Goal: Transaction & Acquisition: Purchase product/service

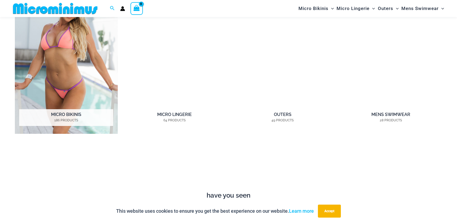
scroll to position [428, 0]
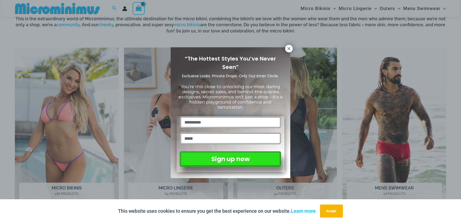
click at [287, 52] on div "“The Hottest Styles You’ve Never Seen” Exclusive Looks. Private Drops. Only Our…" at bounding box center [231, 112] width 120 height 131
click at [290, 51] on icon at bounding box center [289, 48] width 5 height 5
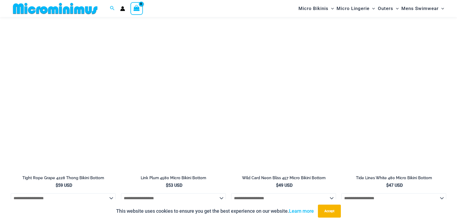
scroll to position [1797, 0]
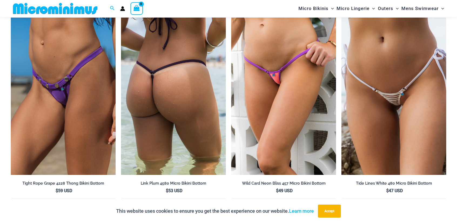
click at [164, 78] on img at bounding box center [173, 96] width 105 height 157
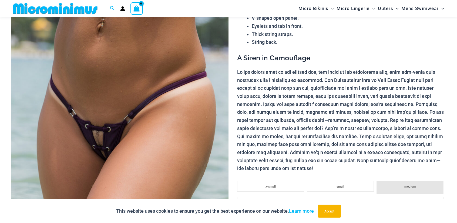
scroll to position [67, 0]
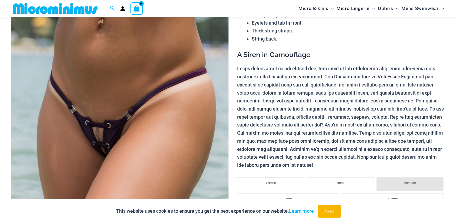
click at [105, 120] on img at bounding box center [120, 145] width 218 height 327
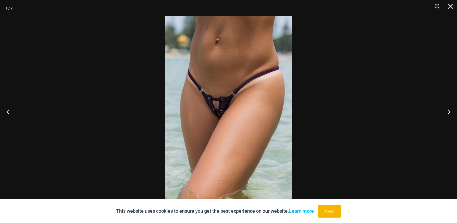
click at [207, 96] on img at bounding box center [228, 111] width 127 height 191
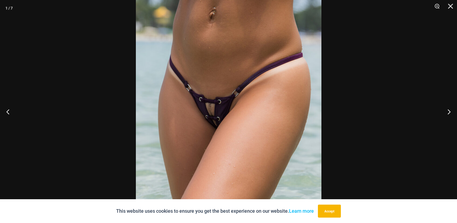
click at [207, 96] on img at bounding box center [229, 118] width 186 height 278
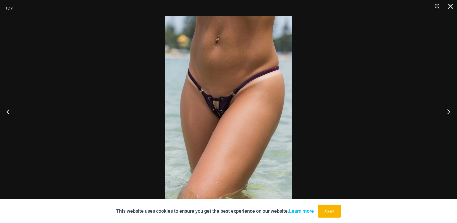
click at [449, 110] on button "Next" at bounding box center [447, 111] width 20 height 27
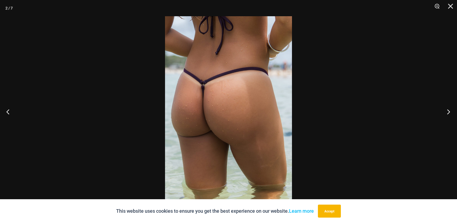
click at [449, 110] on button "Next" at bounding box center [447, 111] width 20 height 27
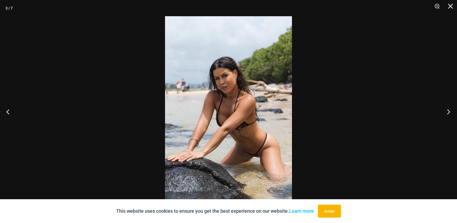
click at [449, 110] on button "Next" at bounding box center [447, 111] width 20 height 27
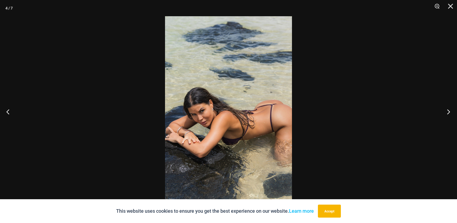
click at [449, 110] on button "Next" at bounding box center [447, 111] width 20 height 27
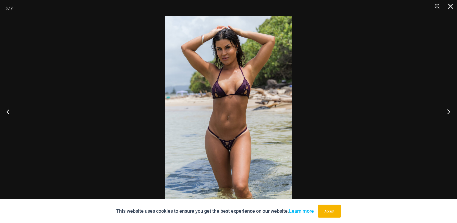
click at [449, 110] on button "Next" at bounding box center [447, 111] width 20 height 27
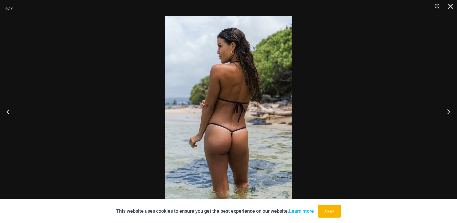
click at [449, 110] on button "Next" at bounding box center [447, 111] width 20 height 27
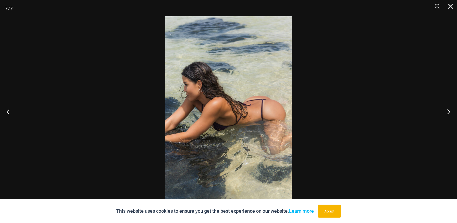
click at [449, 110] on button "Next" at bounding box center [447, 111] width 20 height 27
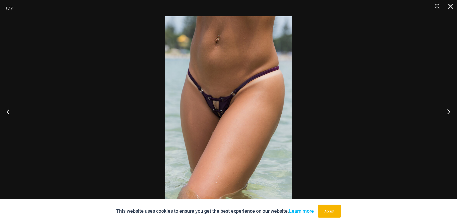
click at [449, 110] on button "Next" at bounding box center [447, 111] width 20 height 27
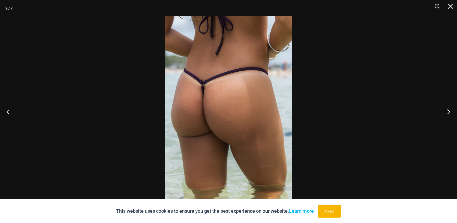
click at [449, 110] on button "Next" at bounding box center [447, 111] width 20 height 27
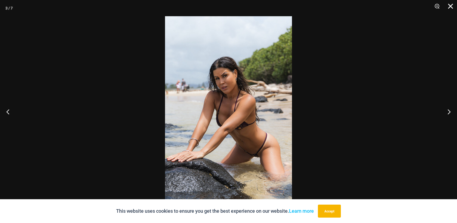
click at [452, 5] on button "Close" at bounding box center [449, 8] width 14 height 16
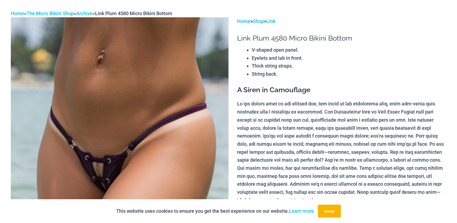
scroll to position [0, 0]
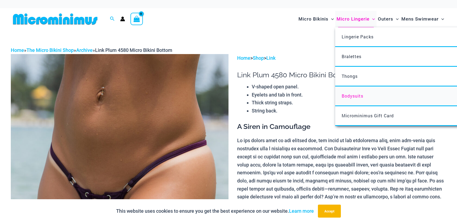
click at [346, 99] on link "Bodysuits" at bounding box center [415, 96] width 161 height 20
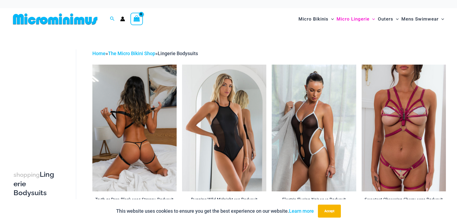
click at [139, 139] on img at bounding box center [134, 128] width 84 height 126
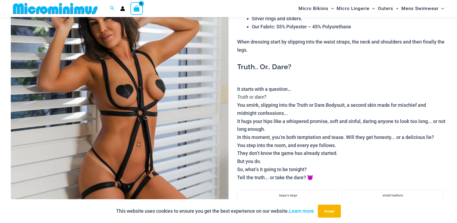
scroll to position [67, 0]
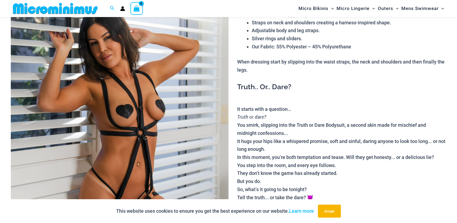
click at [170, 112] on img at bounding box center [120, 145] width 218 height 327
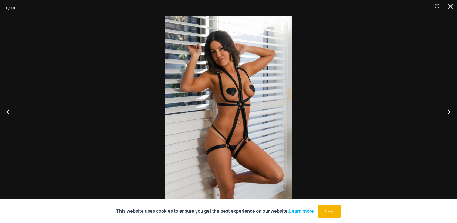
click at [229, 107] on img at bounding box center [228, 111] width 127 height 191
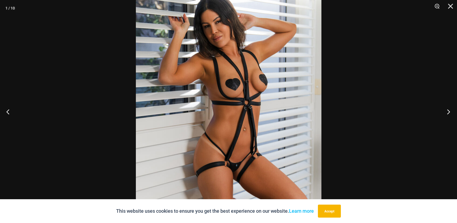
click at [448, 111] on button "Next" at bounding box center [447, 111] width 20 height 27
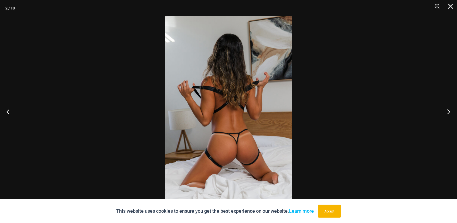
click at [448, 111] on button "Next" at bounding box center [447, 111] width 20 height 27
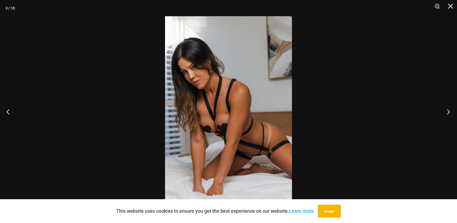
click at [448, 111] on button "Next" at bounding box center [447, 111] width 20 height 27
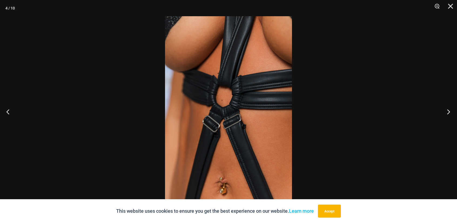
click at [448, 111] on button "Next" at bounding box center [447, 111] width 20 height 27
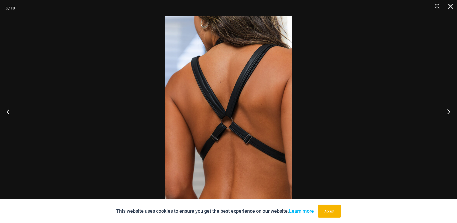
click at [448, 111] on button "Next" at bounding box center [447, 111] width 20 height 27
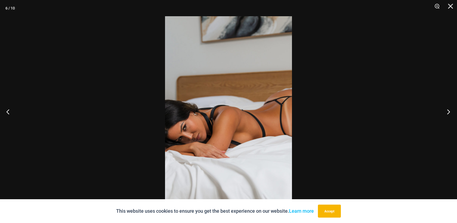
click at [448, 111] on button "Next" at bounding box center [447, 111] width 20 height 27
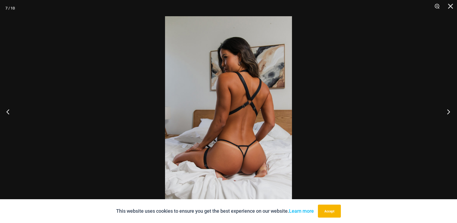
click at [448, 111] on button "Next" at bounding box center [447, 111] width 20 height 27
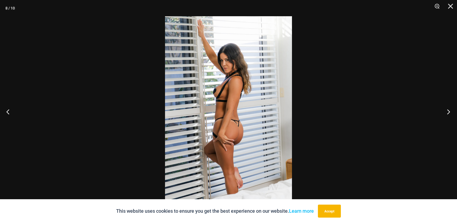
click at [448, 111] on button "Next" at bounding box center [447, 111] width 20 height 27
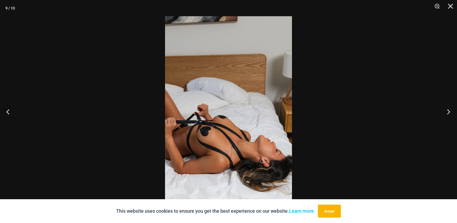
click at [448, 111] on button "Next" at bounding box center [447, 111] width 20 height 27
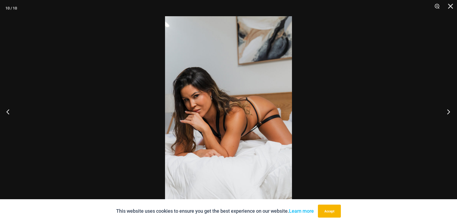
click at [448, 111] on button "Next" at bounding box center [447, 111] width 20 height 27
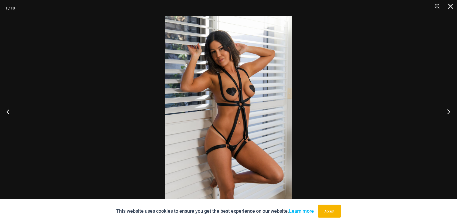
click at [448, 111] on button "Next" at bounding box center [447, 111] width 20 height 27
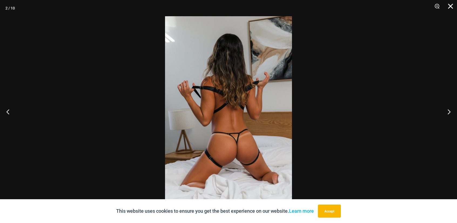
click at [451, 6] on button "Close" at bounding box center [449, 8] width 14 height 16
